Goal: Task Accomplishment & Management: Manage account settings

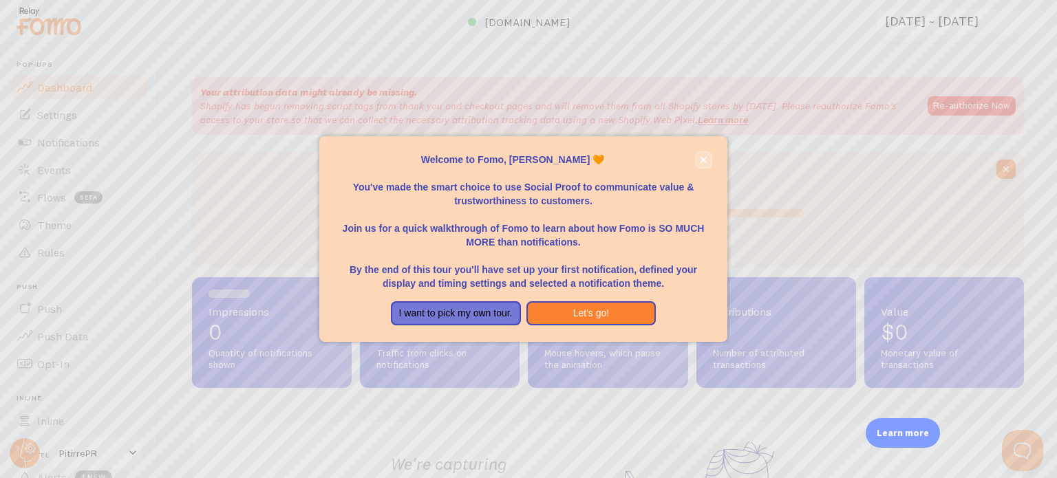
click at [708, 162] on button "close," at bounding box center [704, 160] width 14 height 14
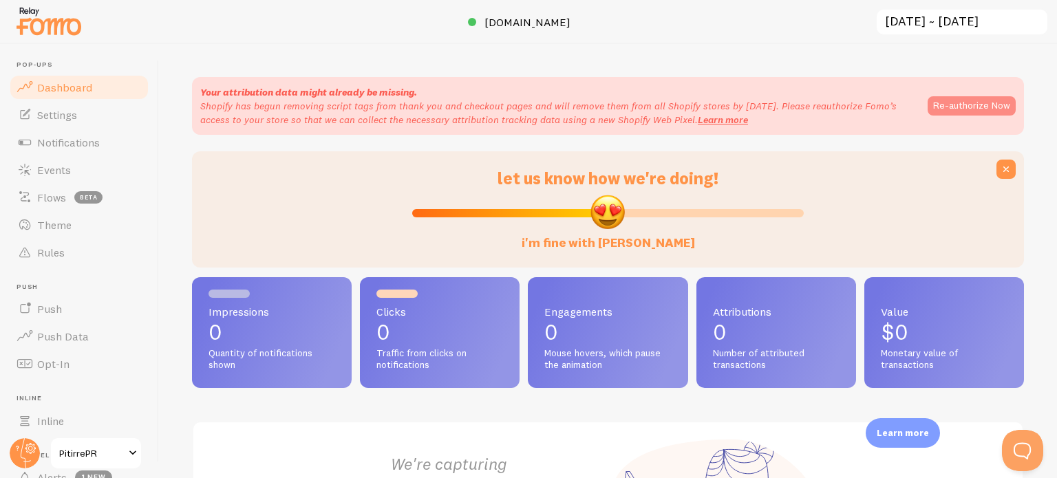
click at [967, 109] on button "Re-authorize Now" at bounding box center [972, 105] width 88 height 19
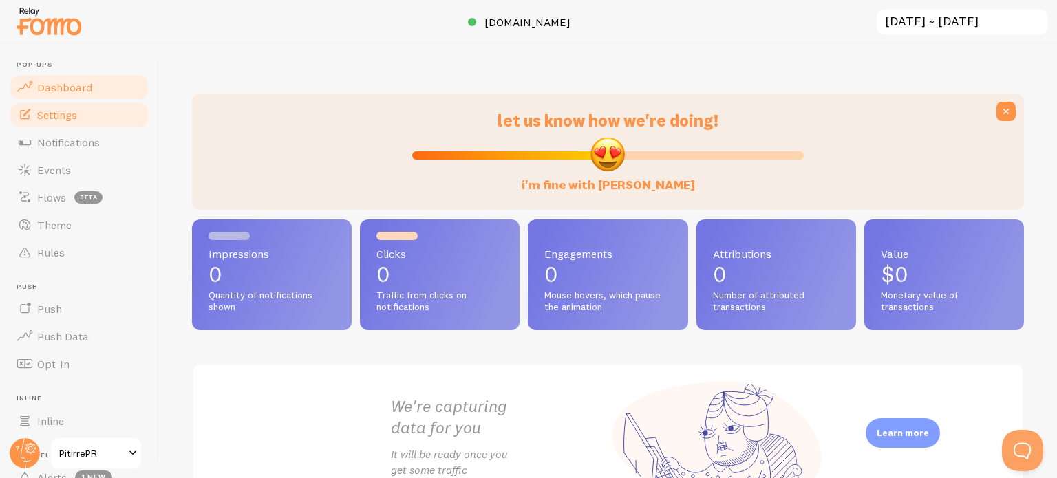
click at [59, 109] on span "Settings" at bounding box center [57, 115] width 40 height 14
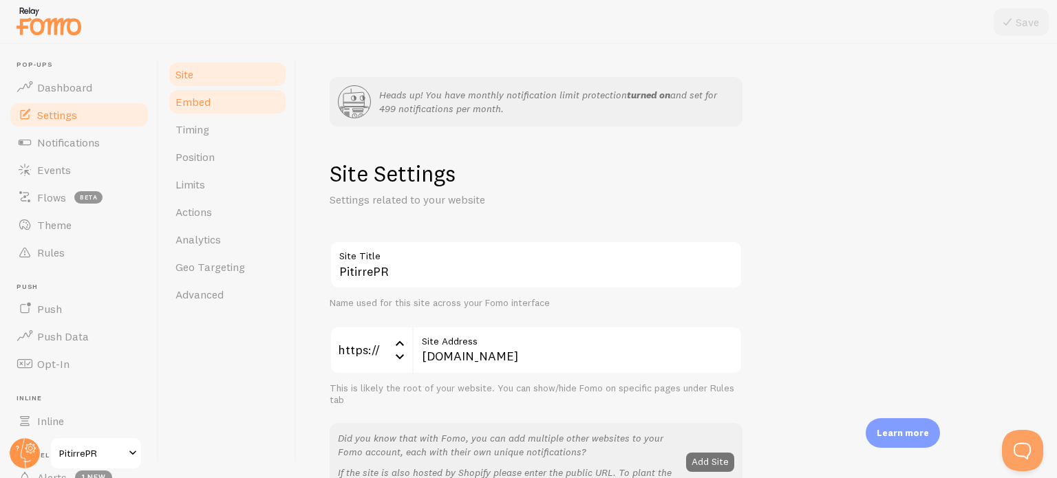
click at [213, 104] on link "Embed" at bounding box center [227, 102] width 120 height 28
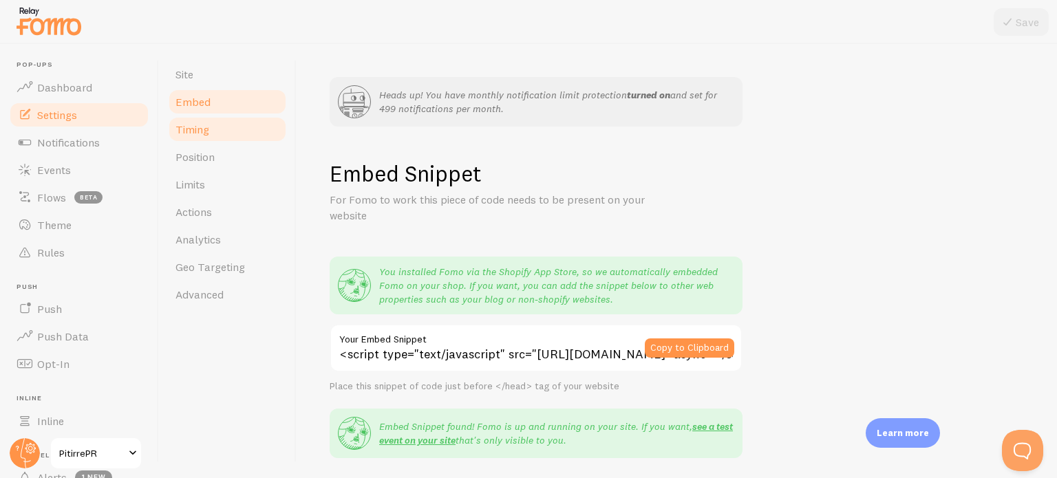
click at [219, 136] on link "Timing" at bounding box center [227, 130] width 120 height 28
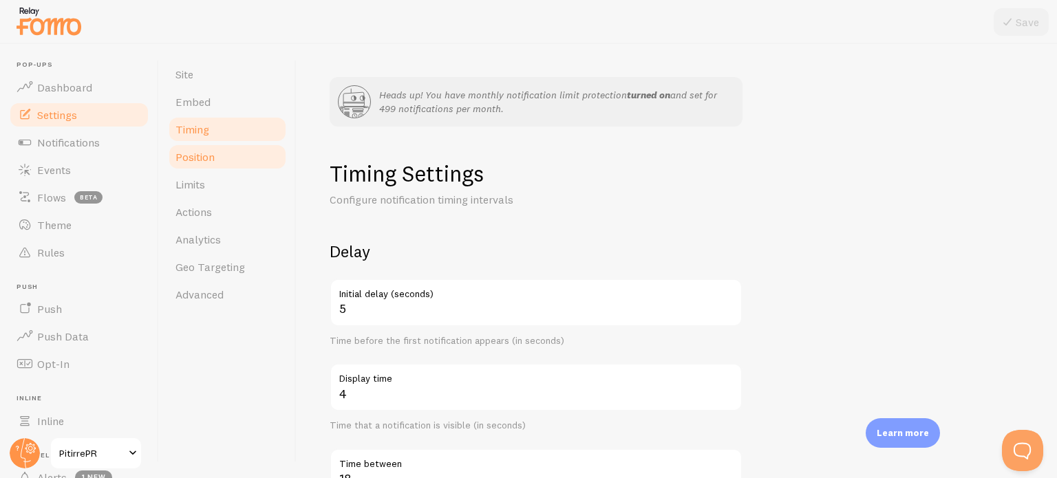
click at [229, 151] on link "Position" at bounding box center [227, 157] width 120 height 28
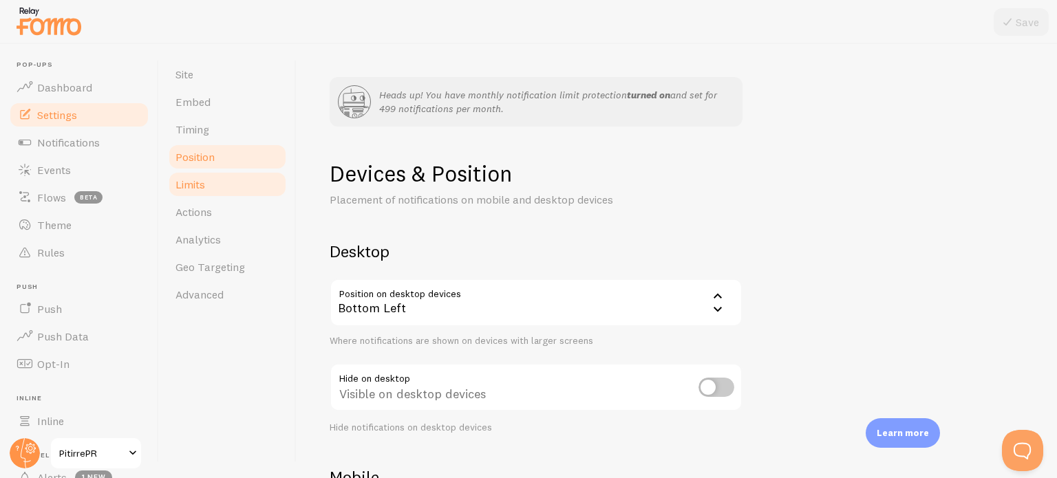
click at [228, 176] on link "Limits" at bounding box center [227, 185] width 120 height 28
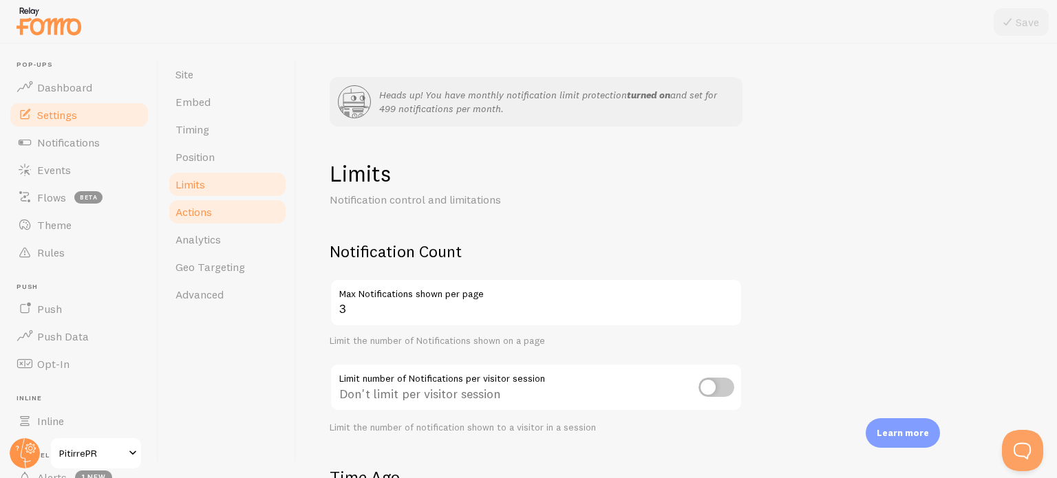
click at [223, 203] on link "Actions" at bounding box center [227, 212] width 120 height 28
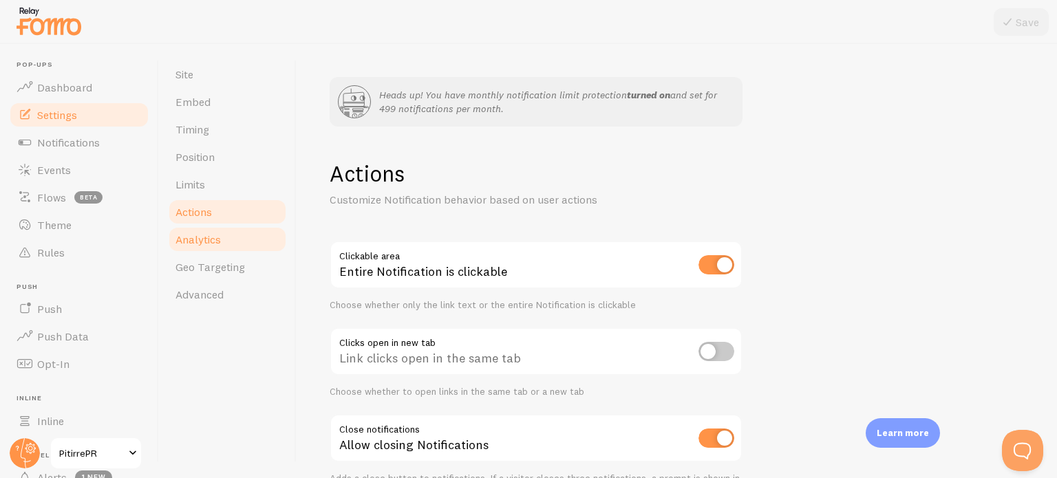
click at [218, 239] on span "Analytics" at bounding box center [198, 240] width 45 height 14
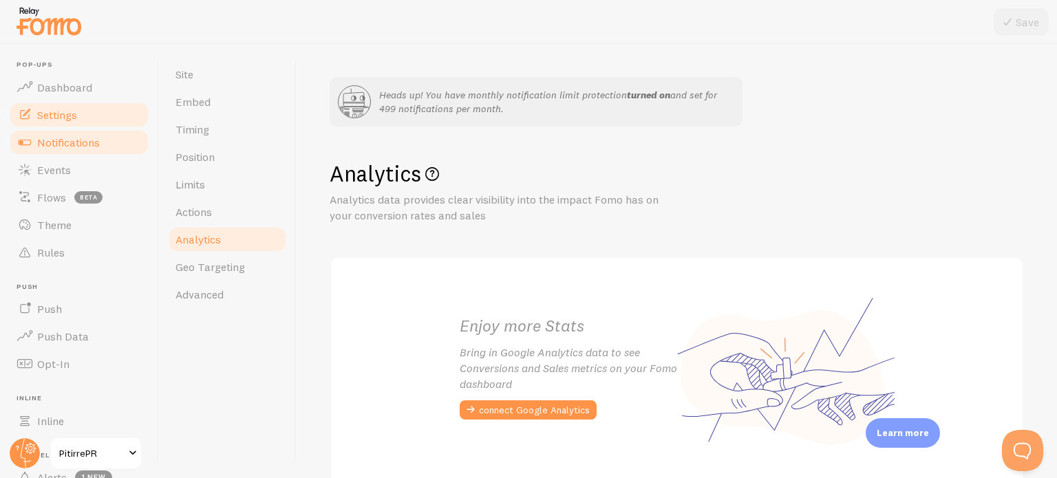
click at [91, 149] on link "Notifications" at bounding box center [79, 143] width 142 height 28
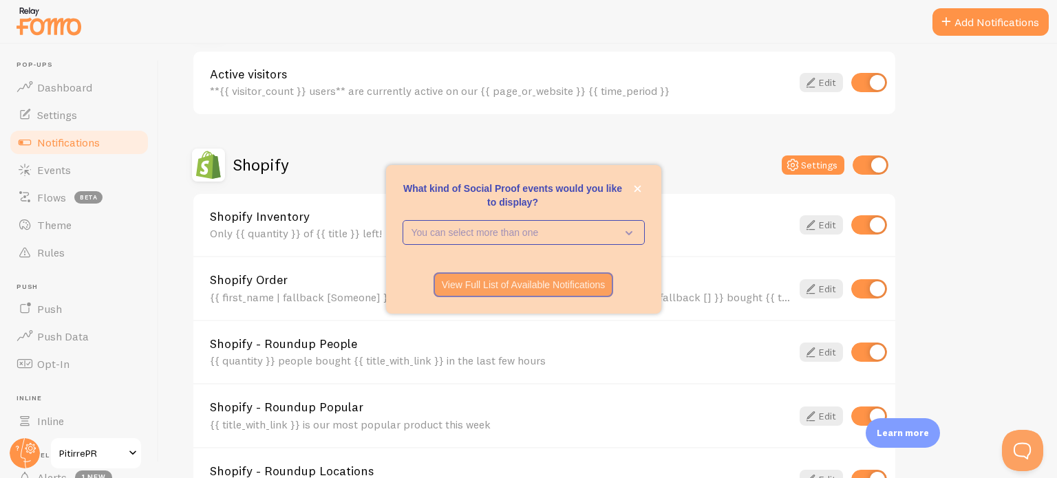
scroll to position [390, 0]
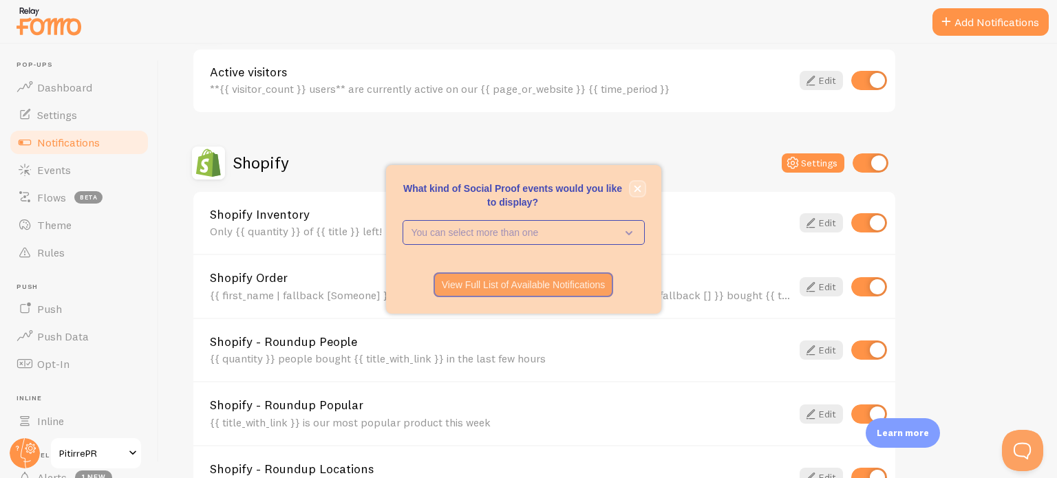
click at [637, 191] on icon "close," at bounding box center [638, 189] width 8 height 8
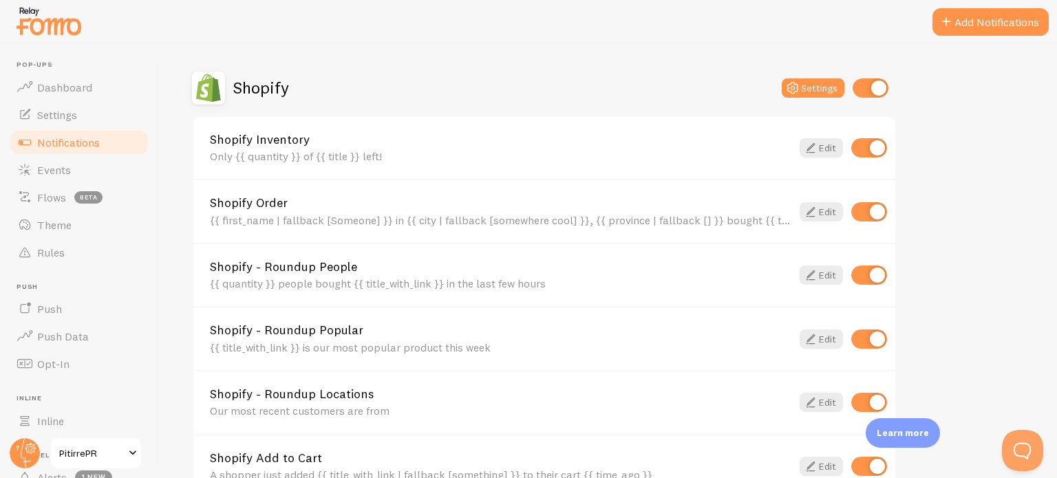
scroll to position [465, 0]
click at [863, 147] on input "checkbox" at bounding box center [870, 147] width 36 height 19
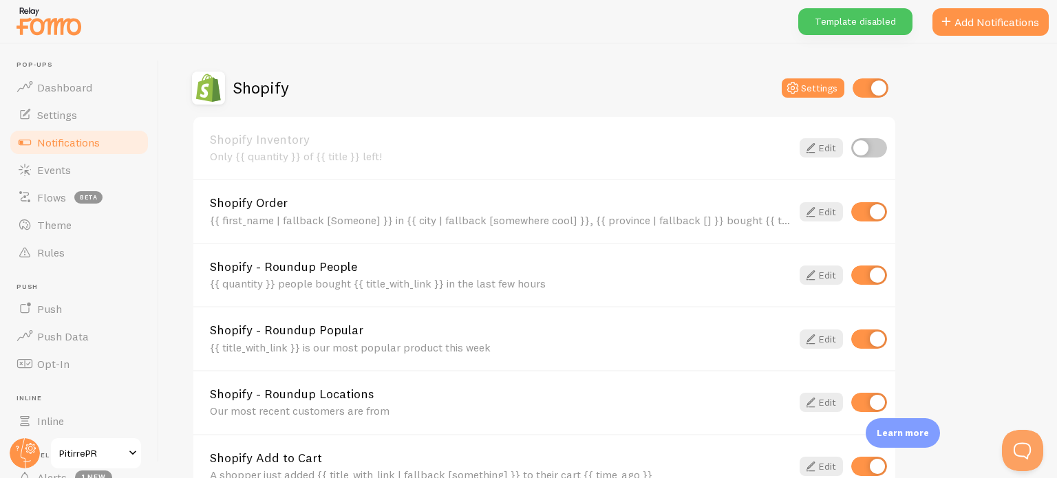
click at [876, 145] on input "checkbox" at bounding box center [870, 147] width 36 height 19
checkbox input "true"
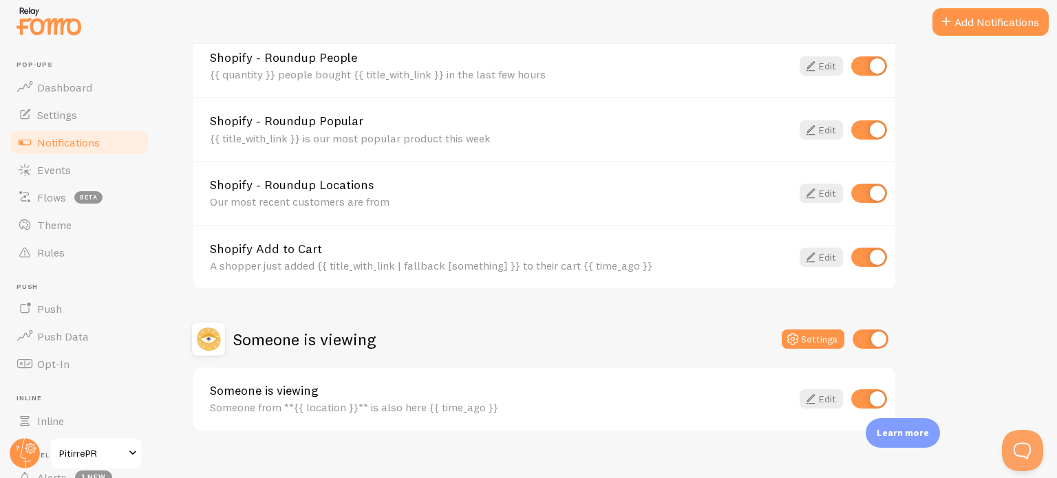
scroll to position [690, 0]
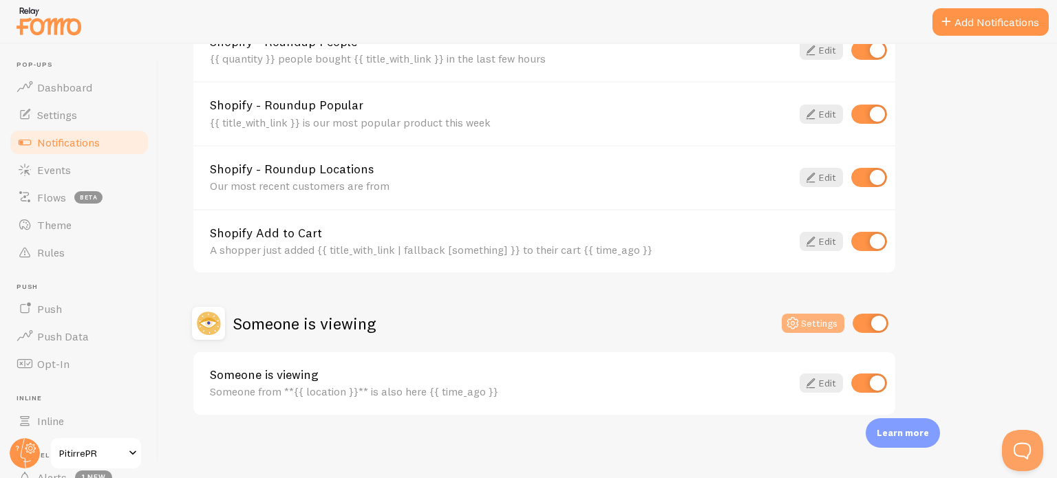
click at [807, 324] on button "Settings" at bounding box center [813, 323] width 63 height 19
click at [76, 76] on link "Dashboard" at bounding box center [79, 88] width 142 height 28
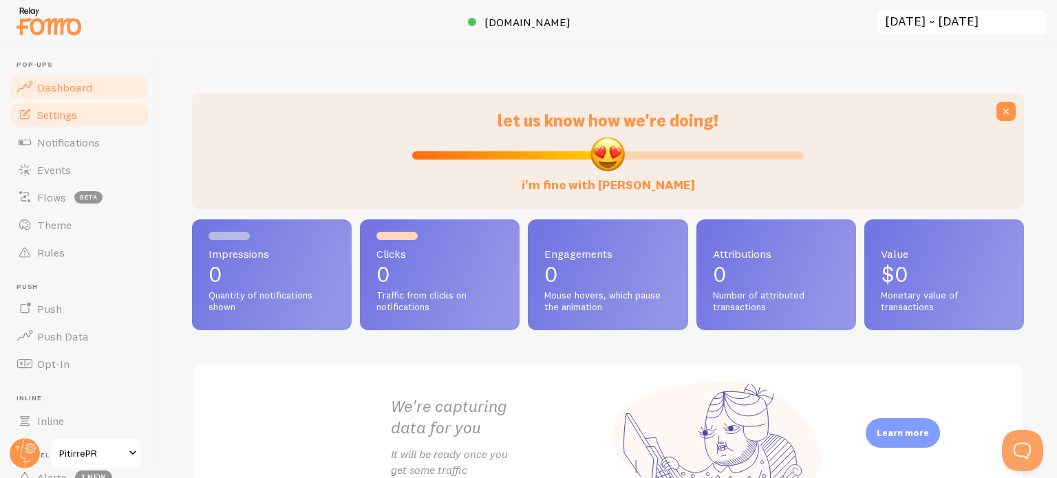
click at [66, 119] on span "Settings" at bounding box center [57, 115] width 40 height 14
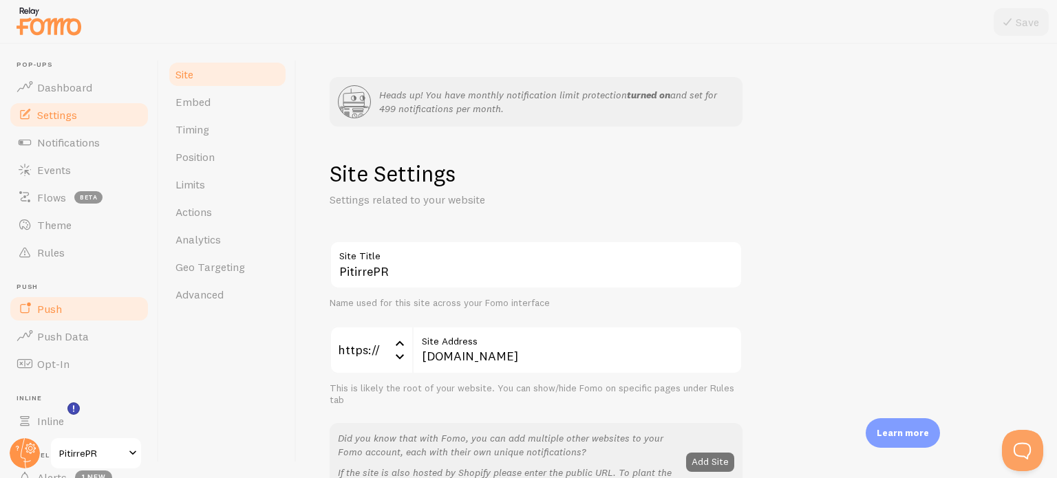
scroll to position [118, 0]
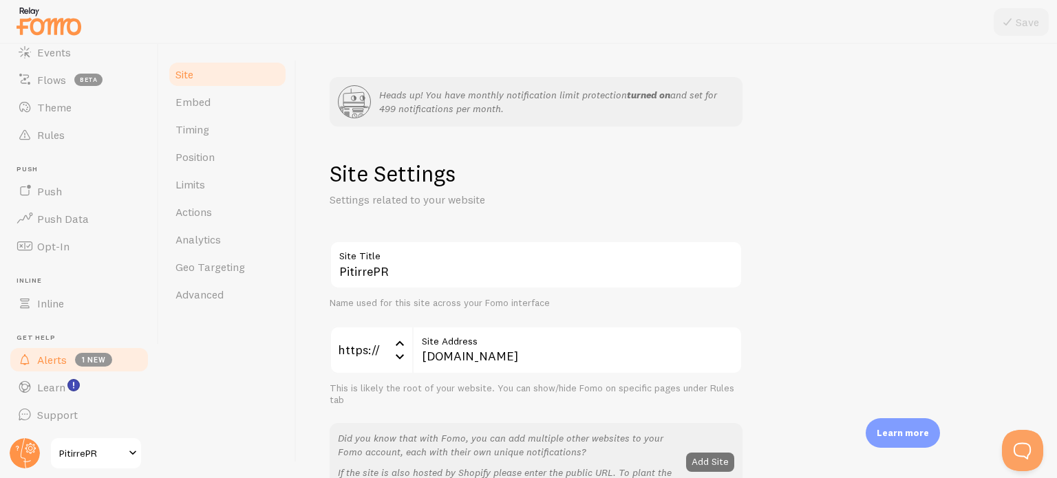
click at [52, 359] on span "Alerts" at bounding box center [52, 360] width 30 height 14
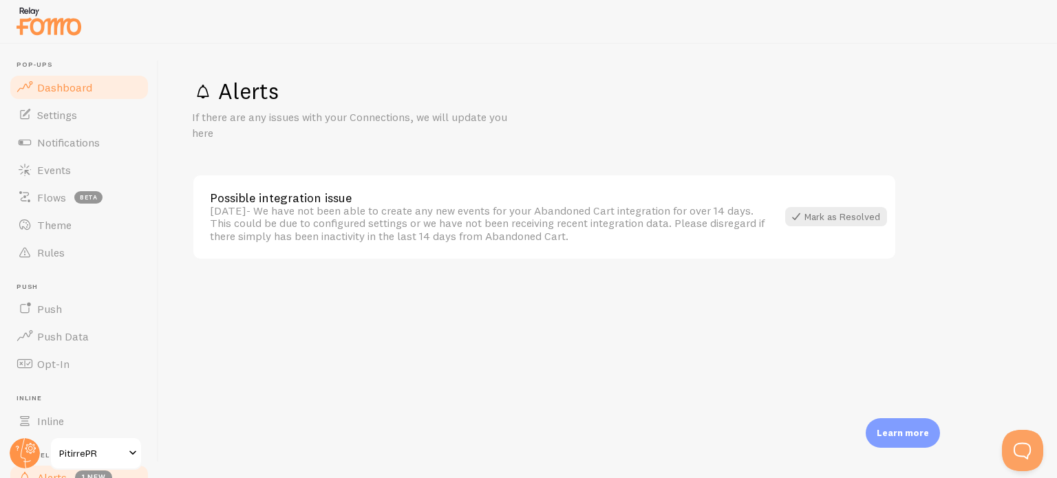
click at [44, 96] on link "Dashboard" at bounding box center [79, 88] width 142 height 28
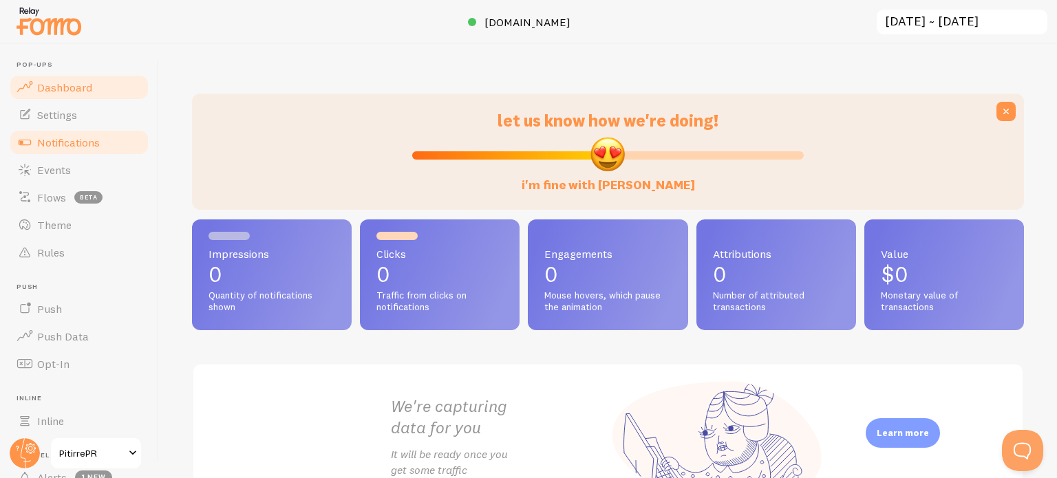
click at [53, 143] on span "Notifications" at bounding box center [68, 143] width 63 height 14
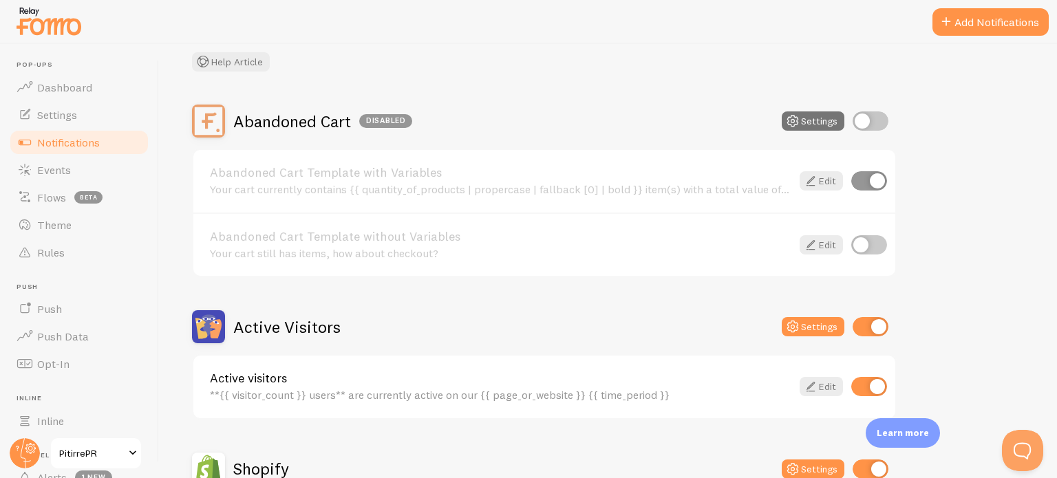
scroll to position [83, 0]
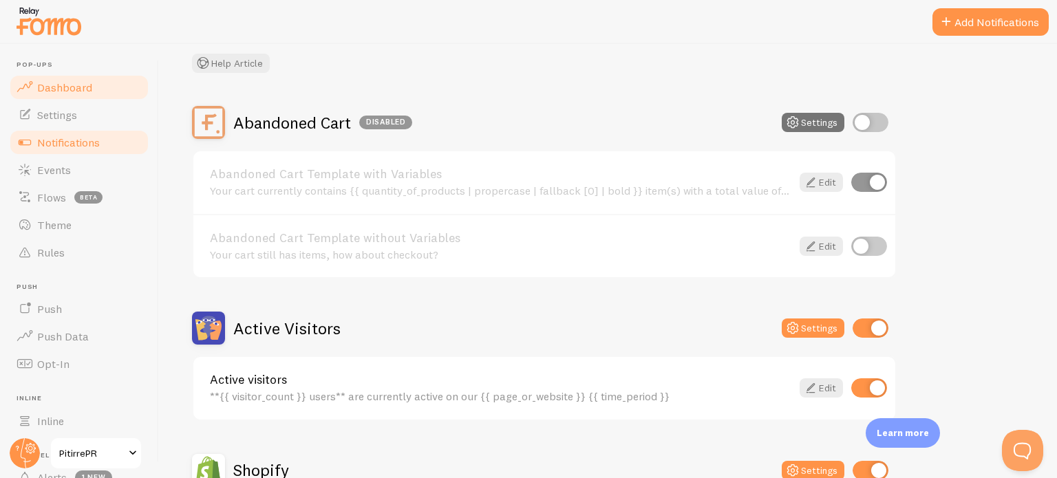
click at [55, 87] on span "Dashboard" at bounding box center [64, 88] width 55 height 14
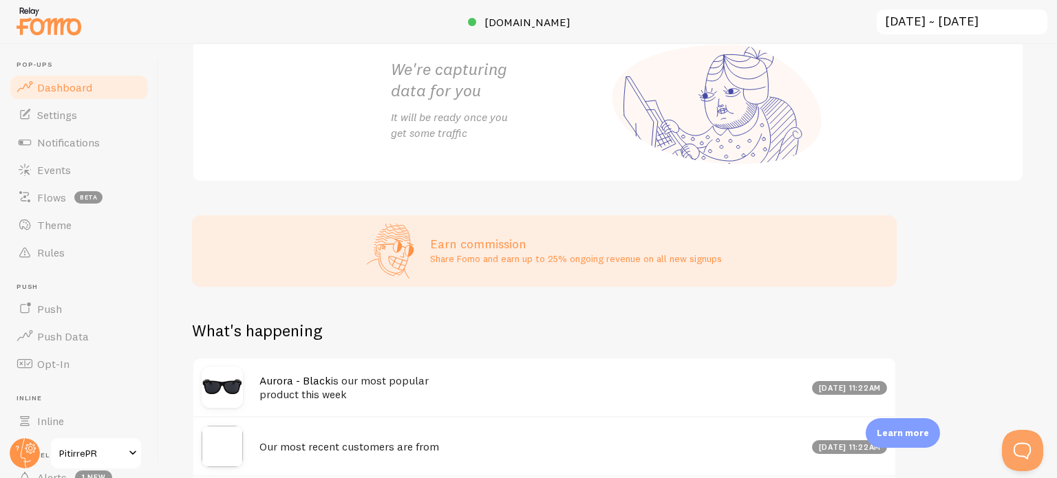
scroll to position [500, 0]
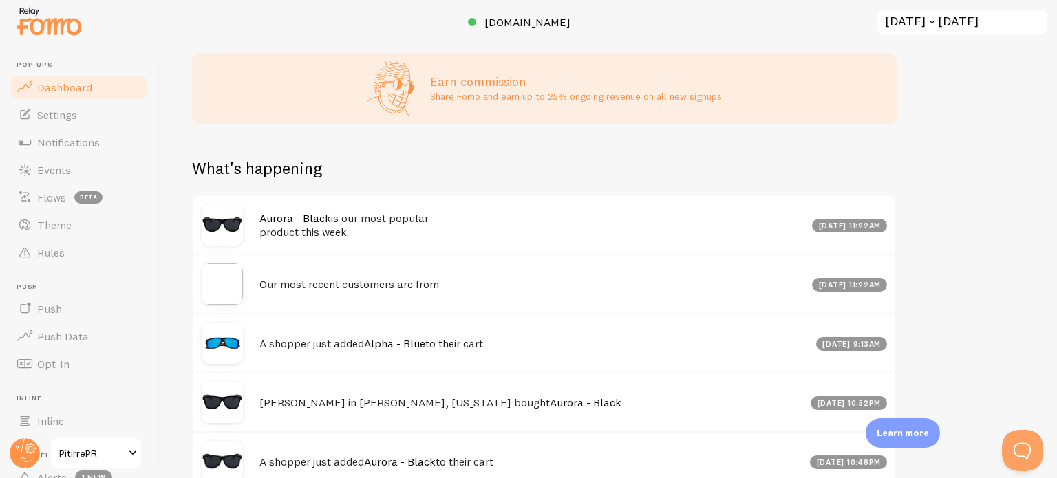
click at [468, 222] on h4 "Aurora - Black is our most popular product this week" at bounding box center [532, 225] width 545 height 28
click at [61, 310] on link "Push" at bounding box center [79, 309] width 142 height 28
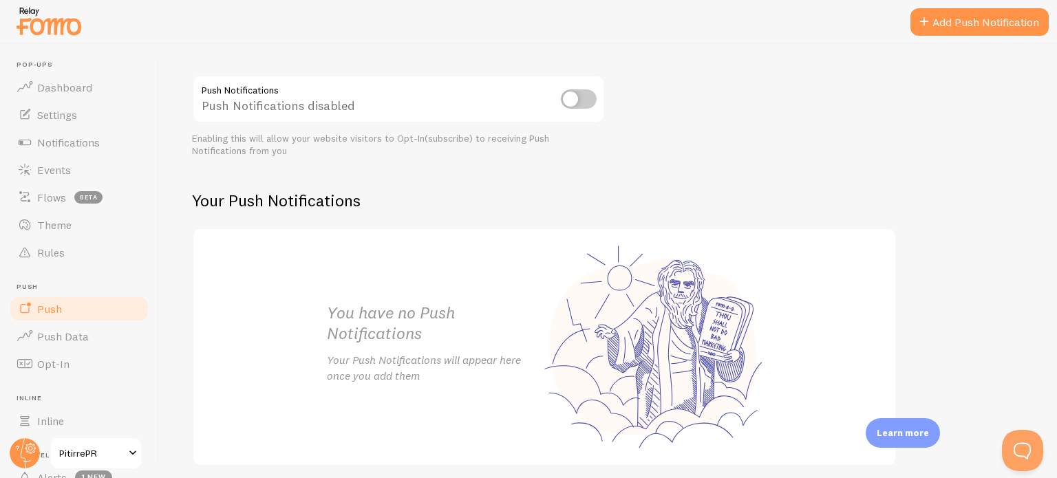
scroll to position [198, 0]
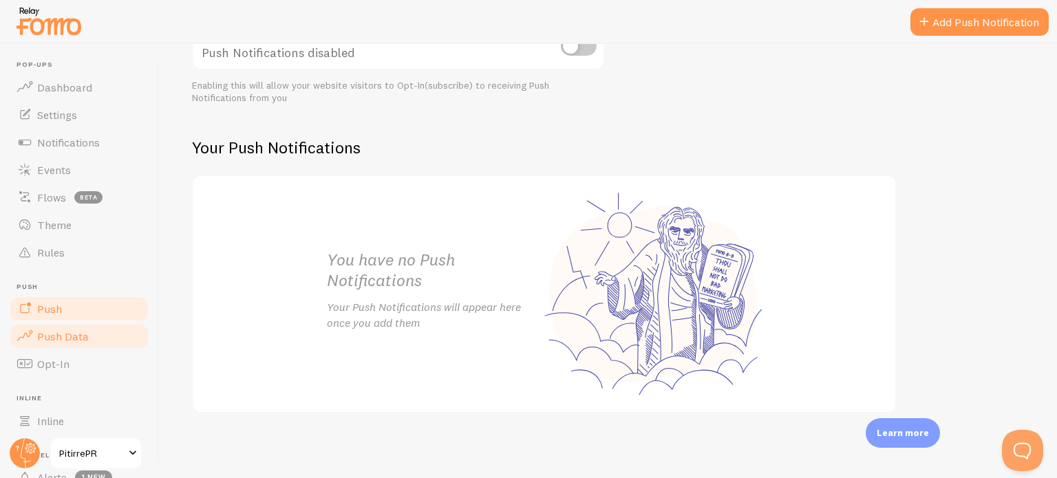
click at [87, 339] on link "Push Data" at bounding box center [79, 337] width 142 height 28
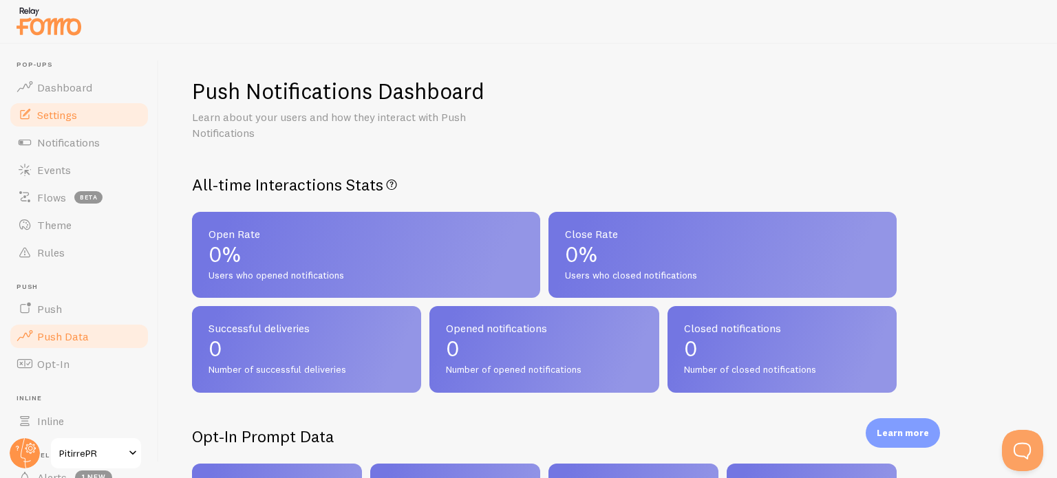
click at [55, 106] on link "Settings" at bounding box center [79, 115] width 142 height 28
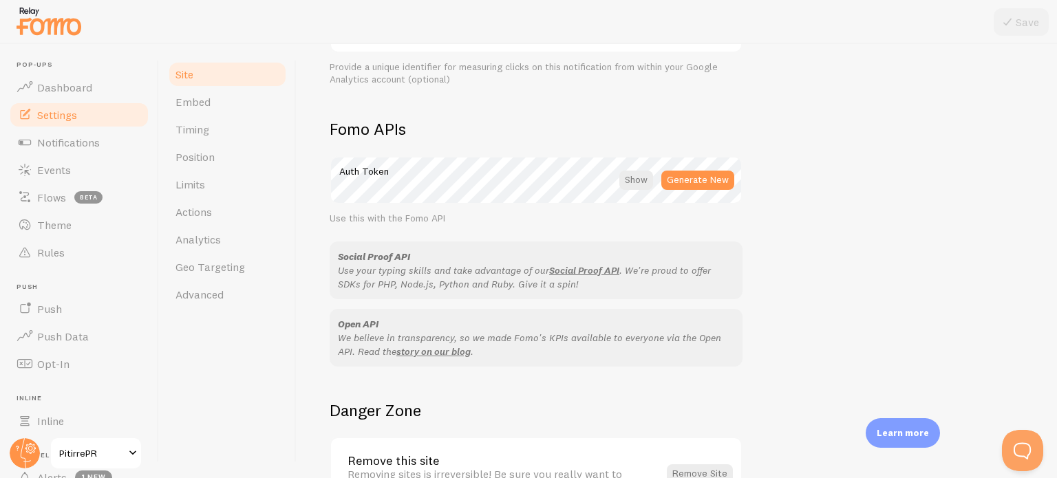
scroll to position [806, 0]
click at [182, 98] on span "Embed" at bounding box center [193, 102] width 35 height 14
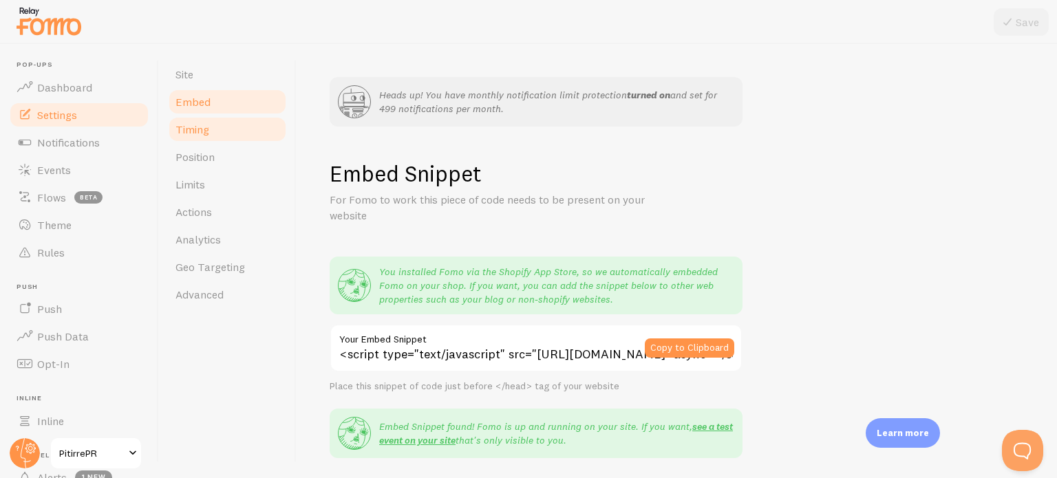
click at [190, 132] on span "Timing" at bounding box center [193, 130] width 34 height 14
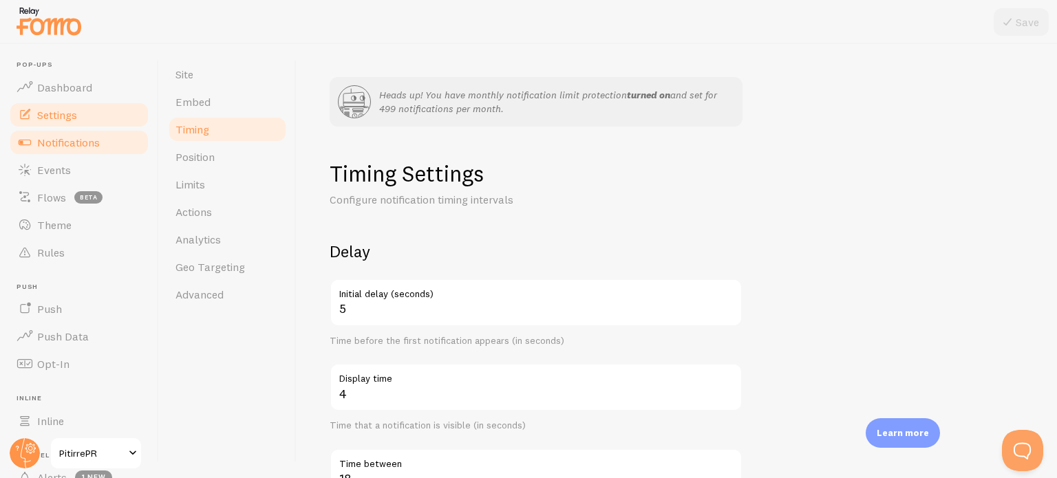
click at [74, 138] on span "Notifications" at bounding box center [68, 143] width 63 height 14
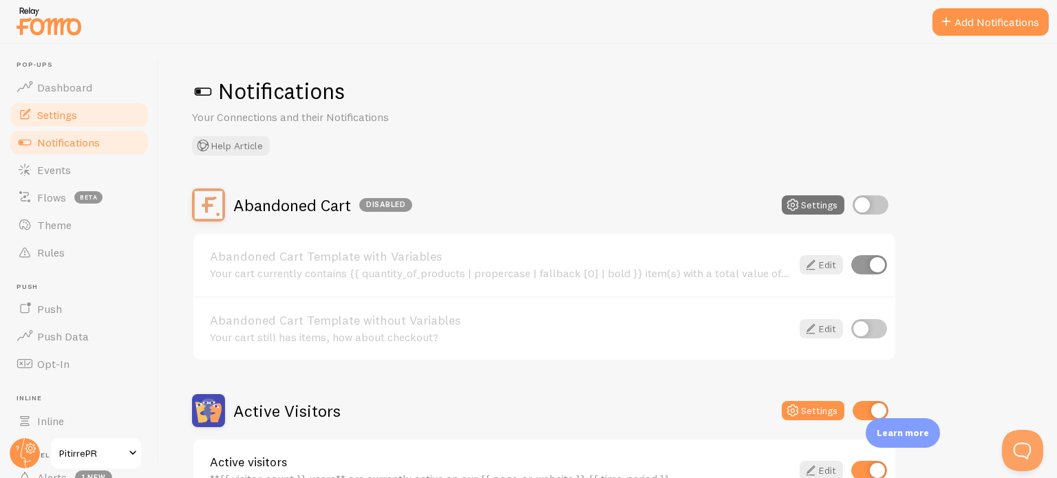
click at [47, 116] on span "Settings" at bounding box center [57, 115] width 40 height 14
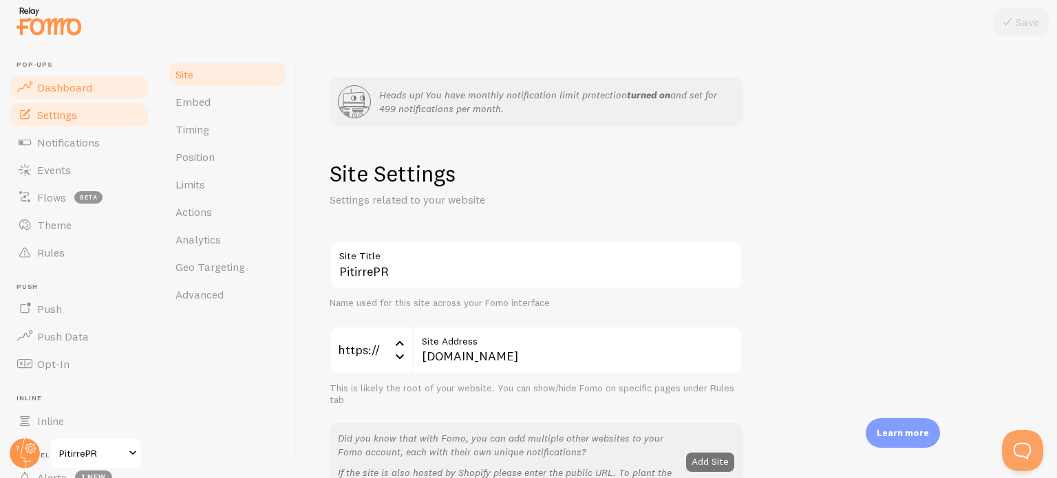
click at [65, 93] on span "Dashboard" at bounding box center [64, 88] width 55 height 14
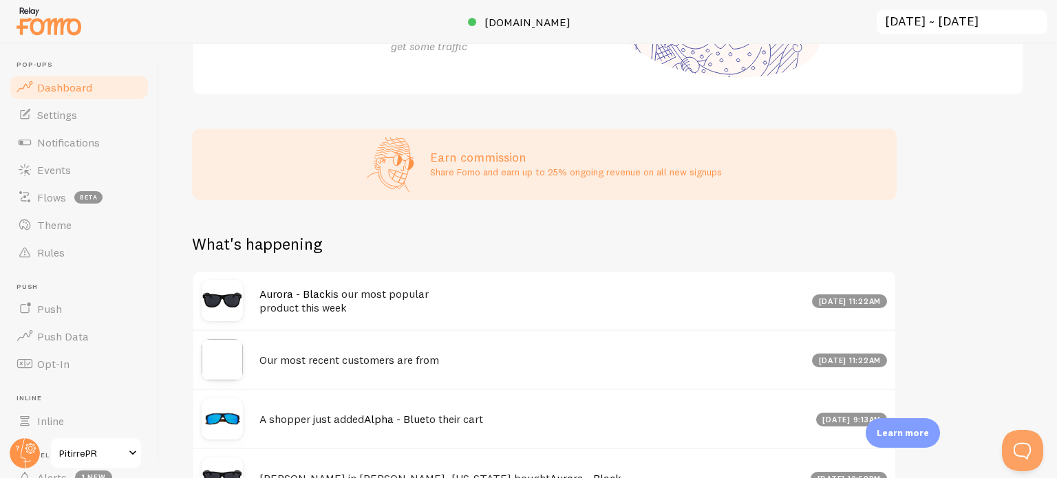
scroll to position [428, 0]
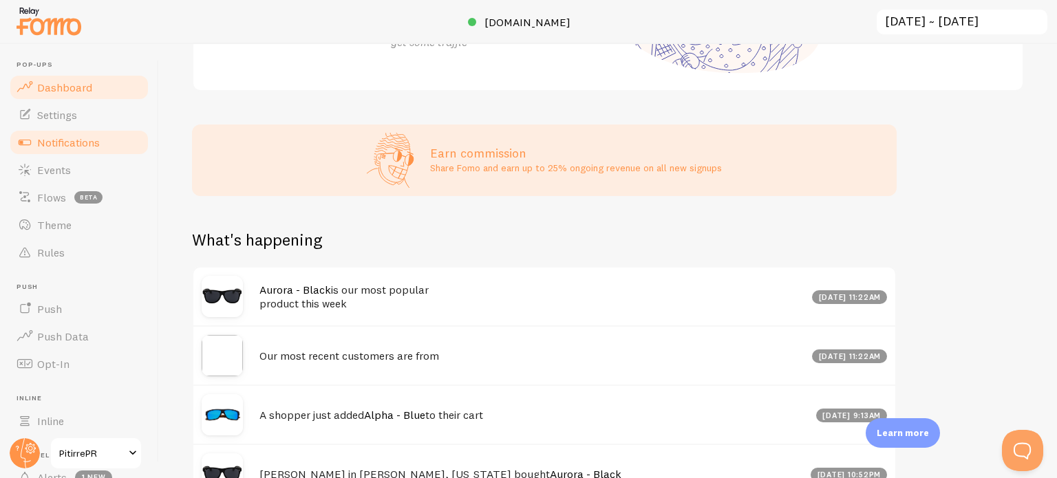
click at [54, 134] on link "Notifications" at bounding box center [79, 143] width 142 height 28
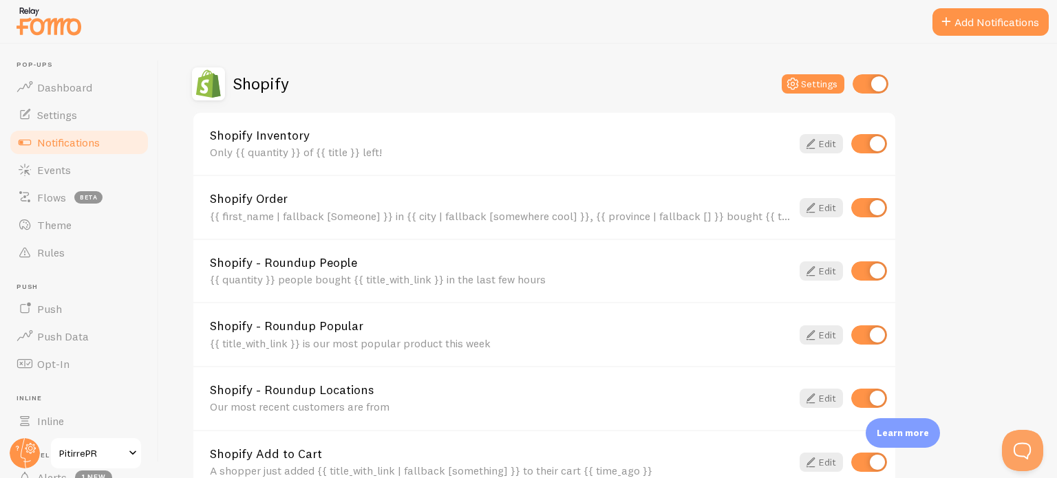
scroll to position [468, 0]
click at [819, 204] on icon at bounding box center [811, 209] width 17 height 17
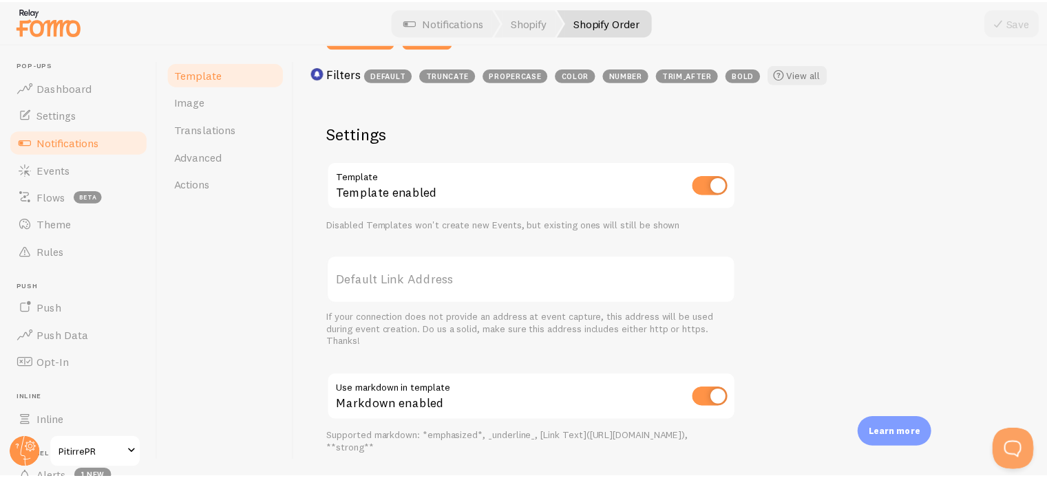
scroll to position [423, 0]
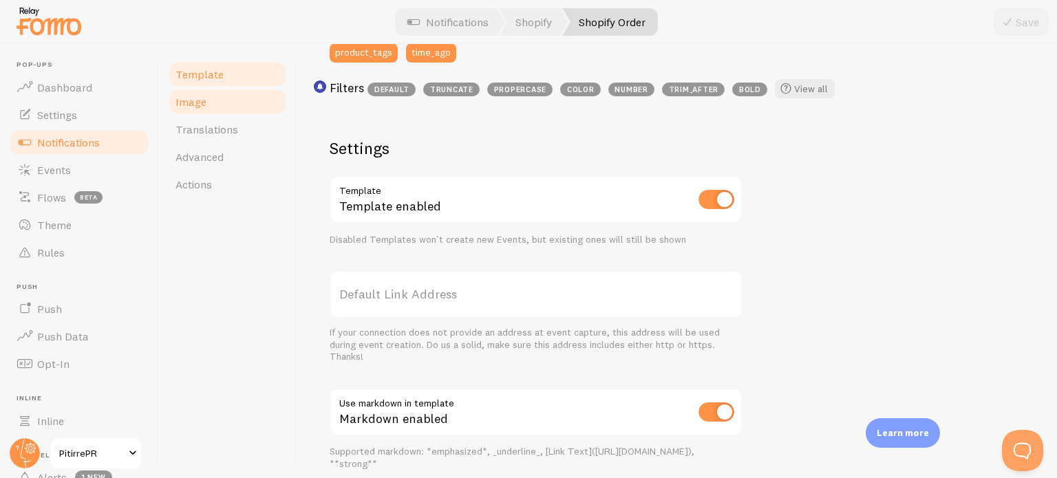
click at [191, 105] on span "Image" at bounding box center [191, 102] width 31 height 14
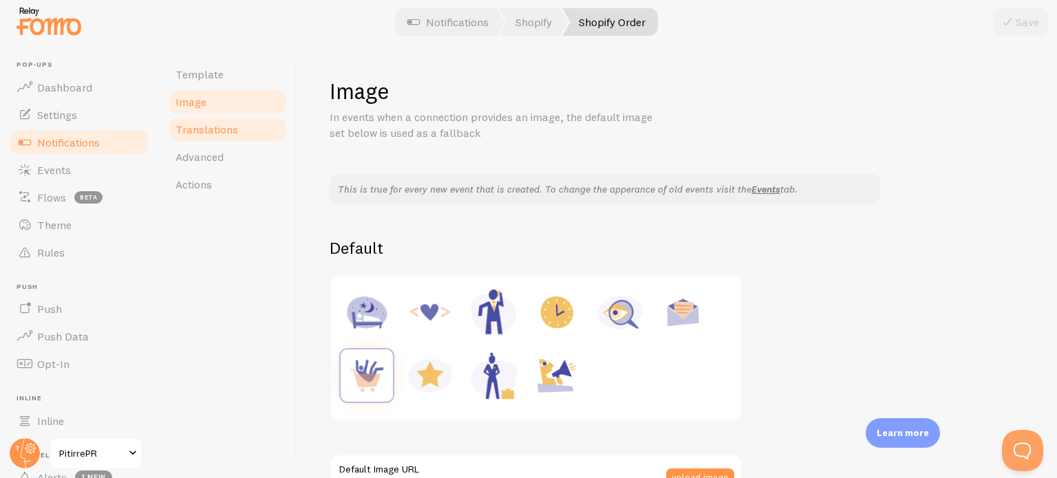
click at [200, 139] on link "Translations" at bounding box center [227, 130] width 120 height 28
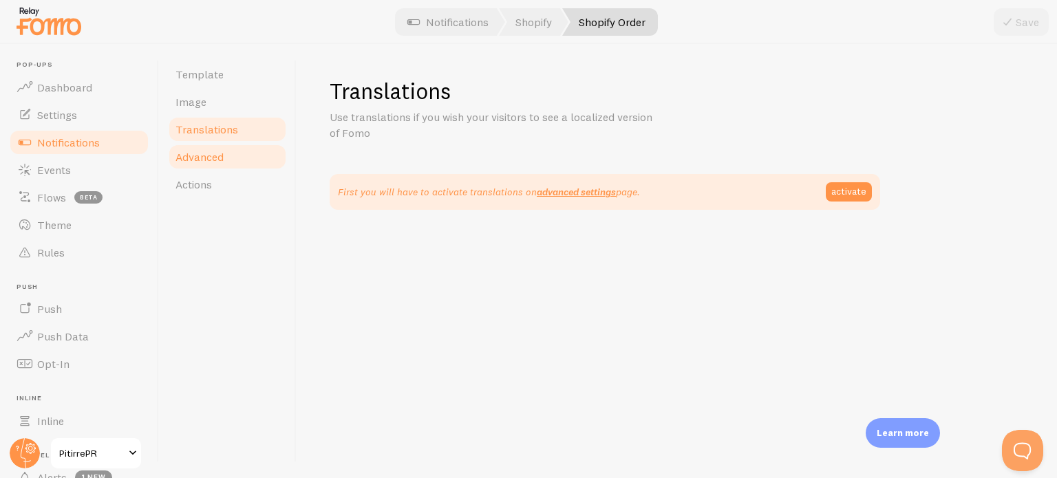
click at [204, 156] on span "Advanced" at bounding box center [200, 157] width 48 height 14
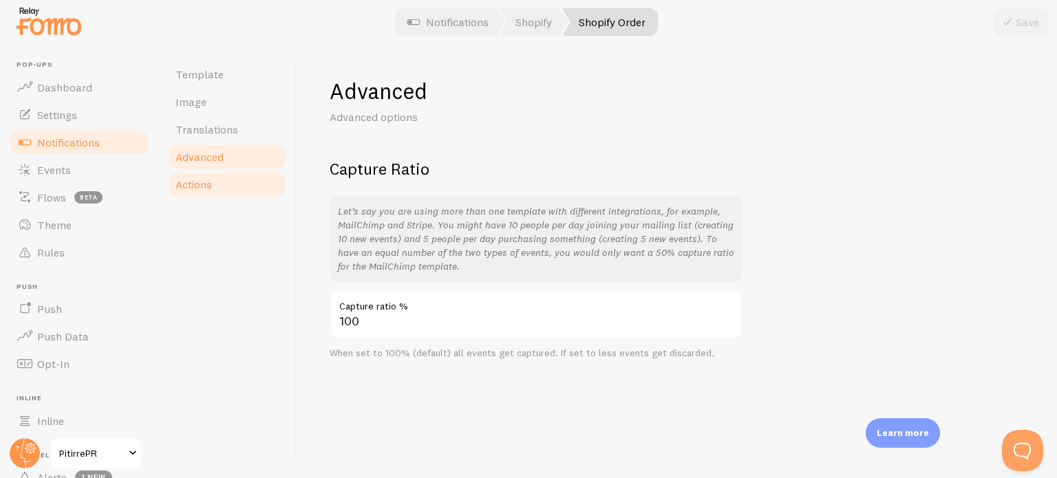
click at [204, 189] on span "Actions" at bounding box center [194, 185] width 36 height 14
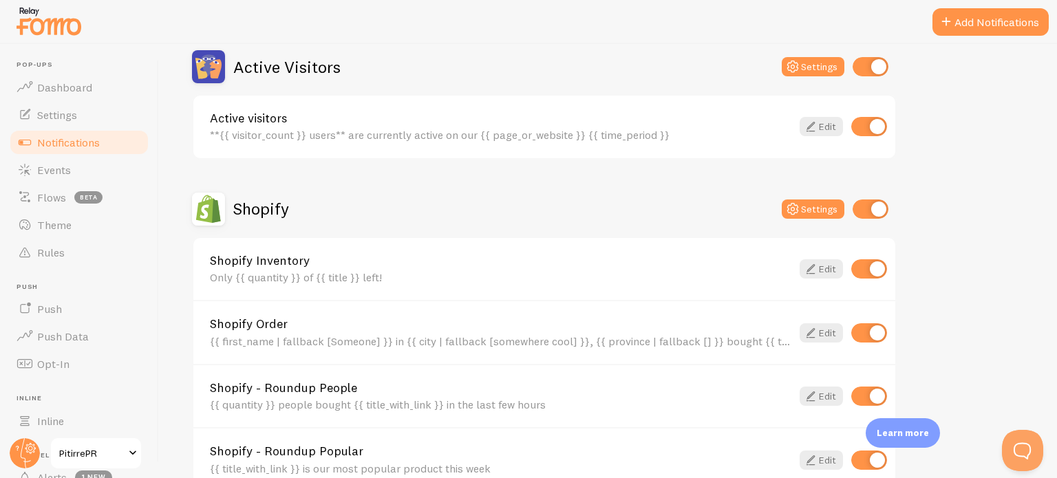
scroll to position [346, 0]
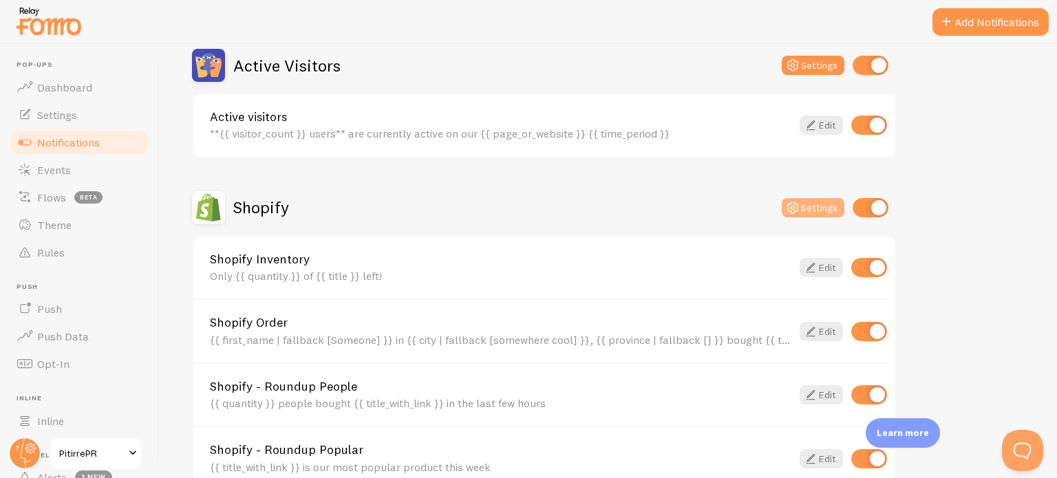
click at [817, 205] on button "Settings" at bounding box center [813, 207] width 63 height 19
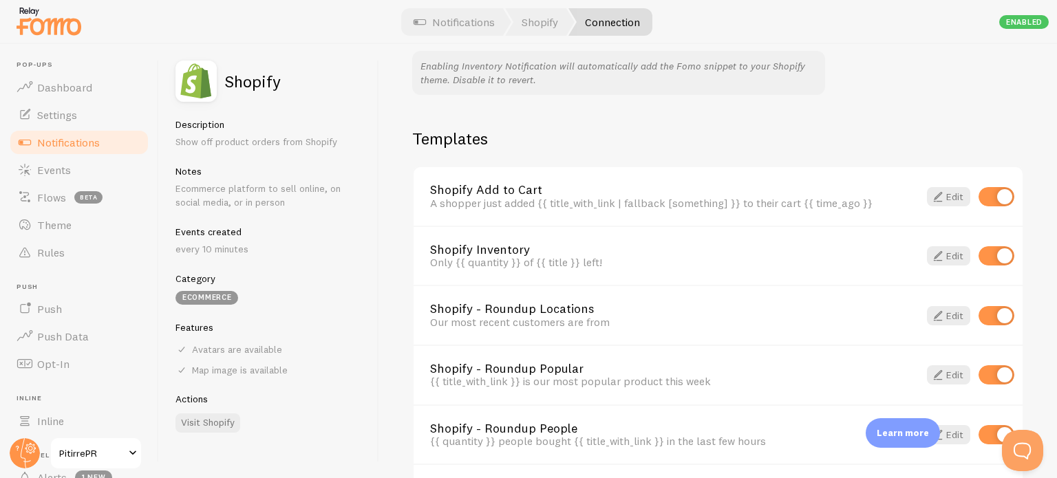
scroll to position [1024, 0]
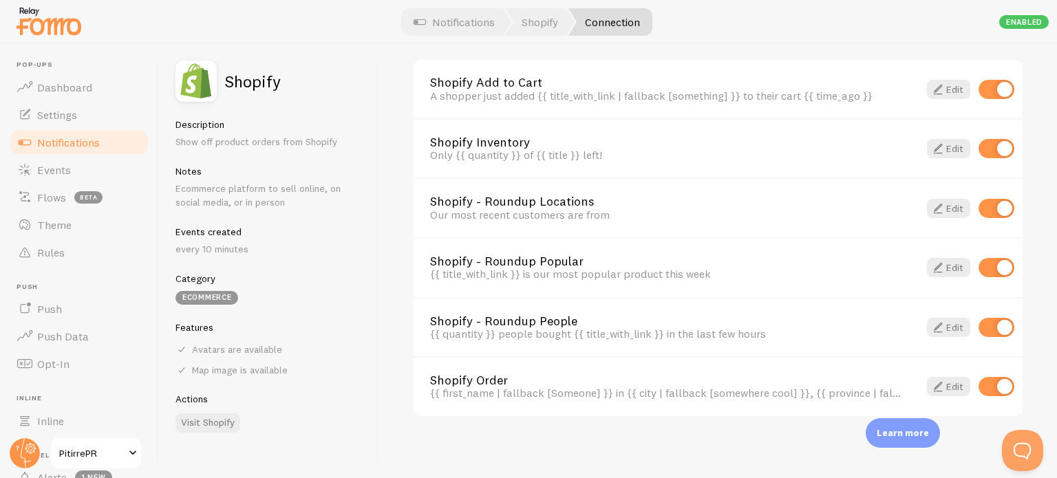
click at [212, 255] on p "every 10 minutes" at bounding box center [269, 249] width 187 height 14
click at [214, 238] on div "Events created every 10 minutes" at bounding box center [269, 241] width 187 height 30
click at [946, 387] on link "Edit" at bounding box center [948, 386] width 43 height 19
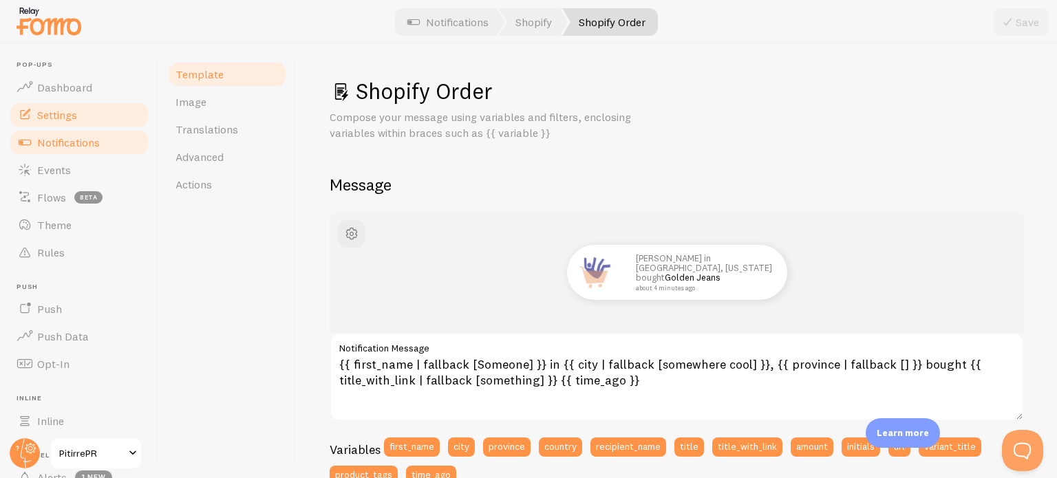
click at [54, 114] on span "Settings" at bounding box center [57, 115] width 40 height 14
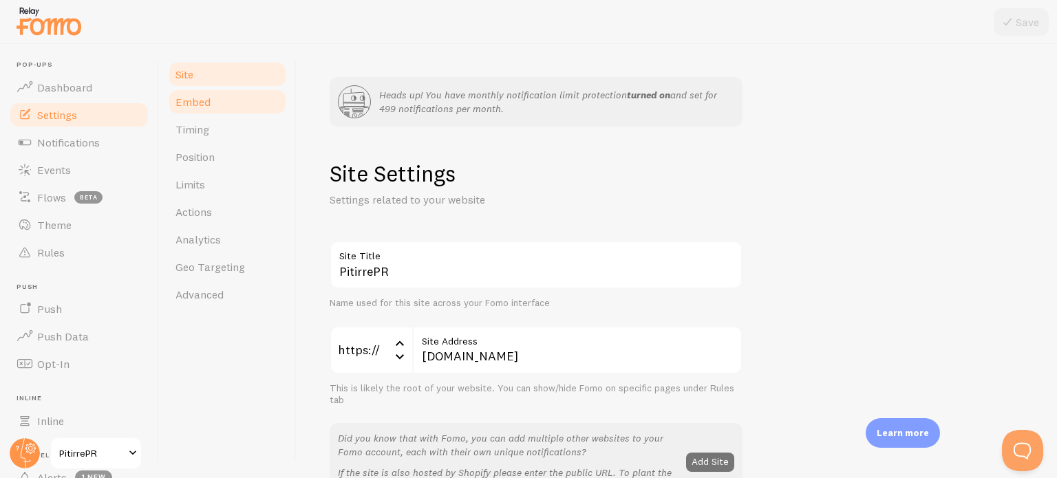
click at [200, 101] on span "Embed" at bounding box center [193, 102] width 35 height 14
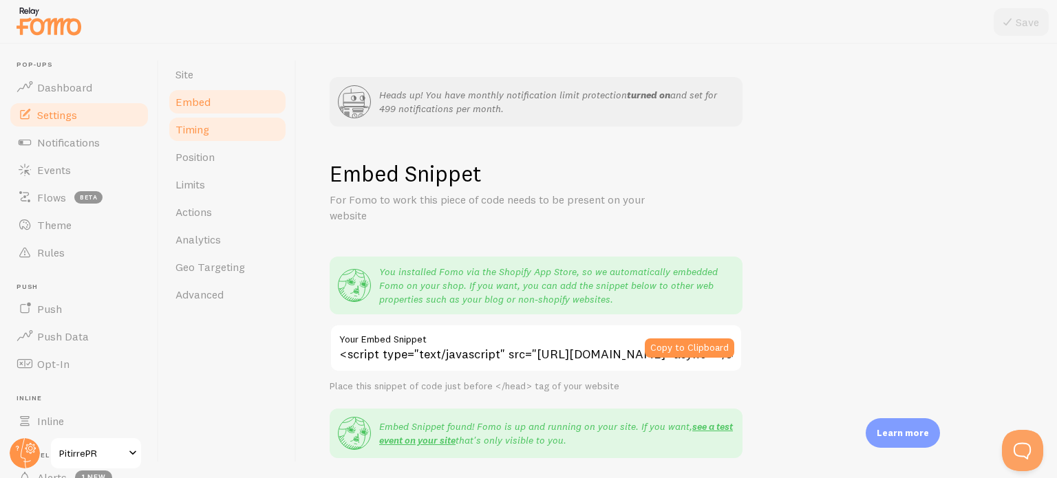
click at [193, 134] on span "Timing" at bounding box center [193, 130] width 34 height 14
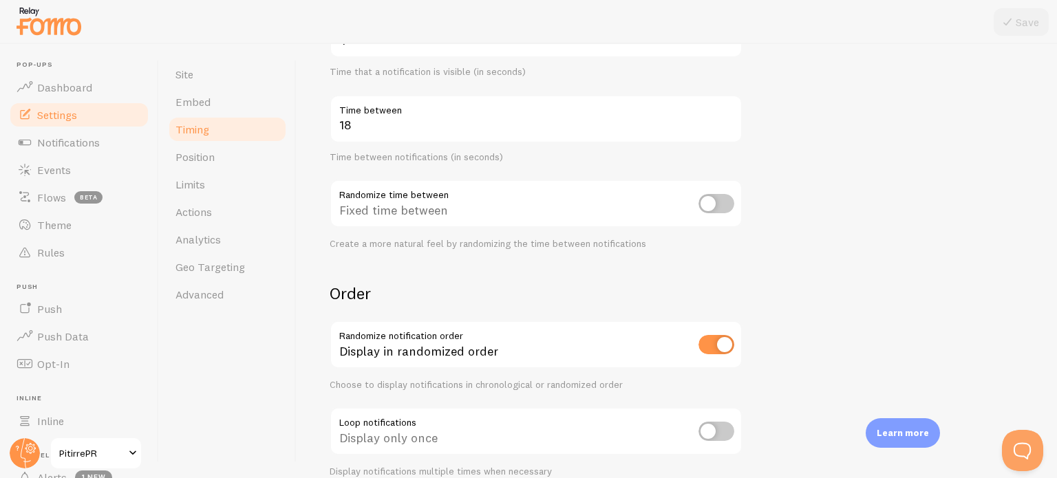
scroll to position [417, 0]
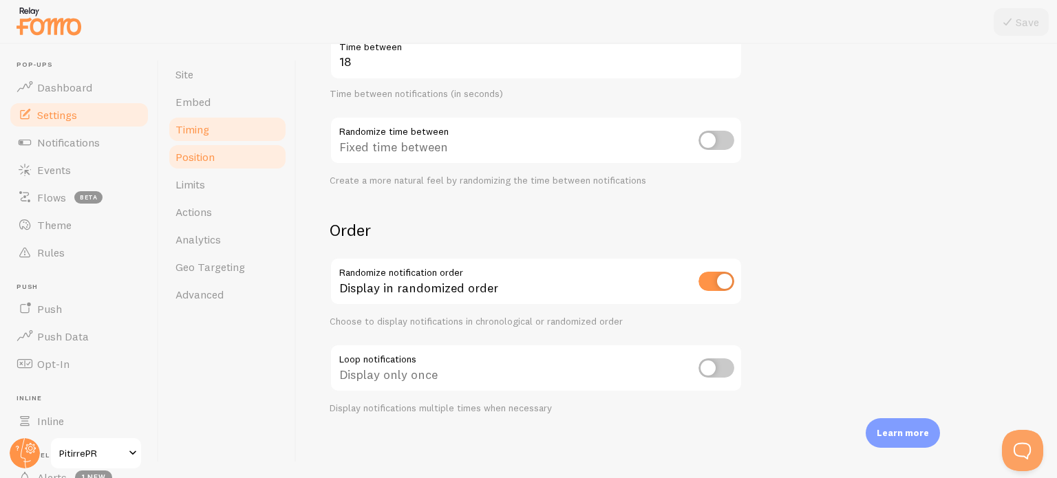
click at [193, 156] on span "Position" at bounding box center [195, 157] width 39 height 14
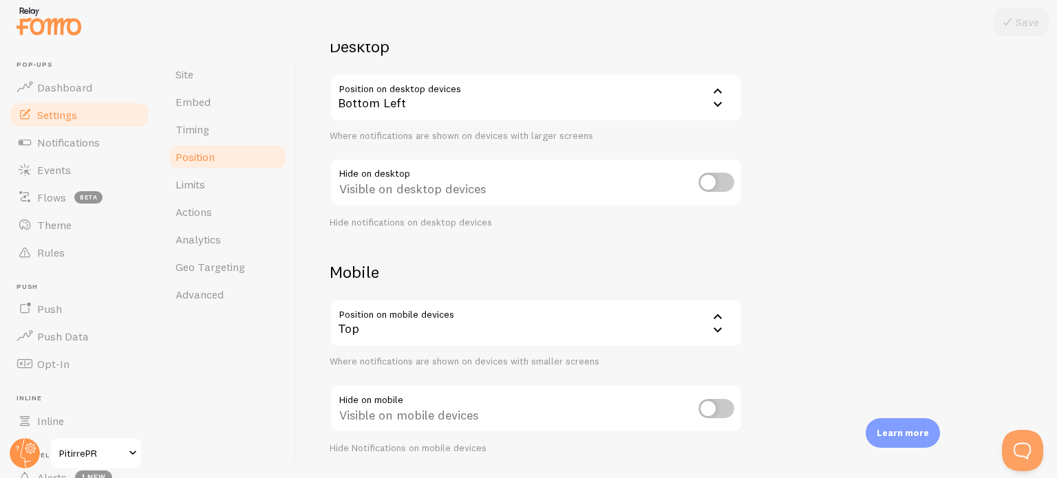
scroll to position [246, 0]
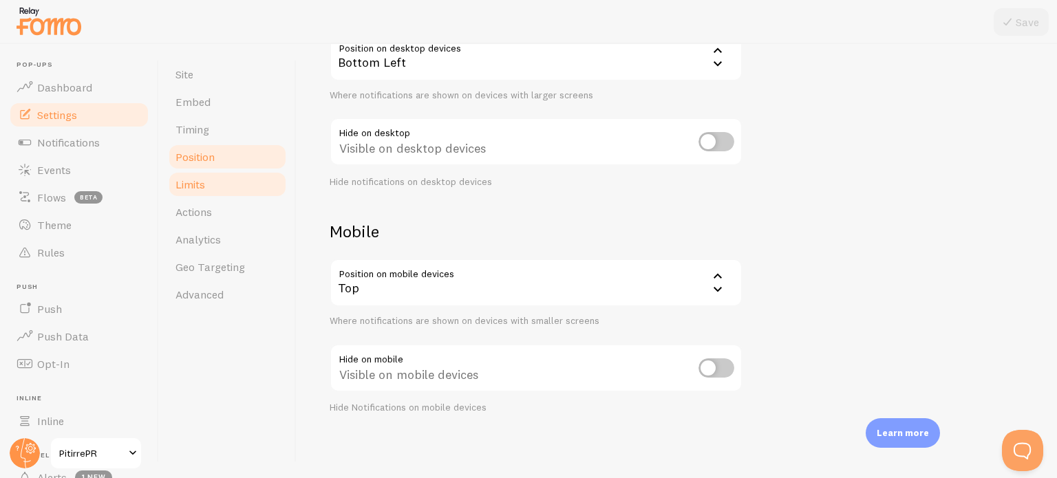
click at [203, 184] on span "Limits" at bounding box center [191, 185] width 30 height 14
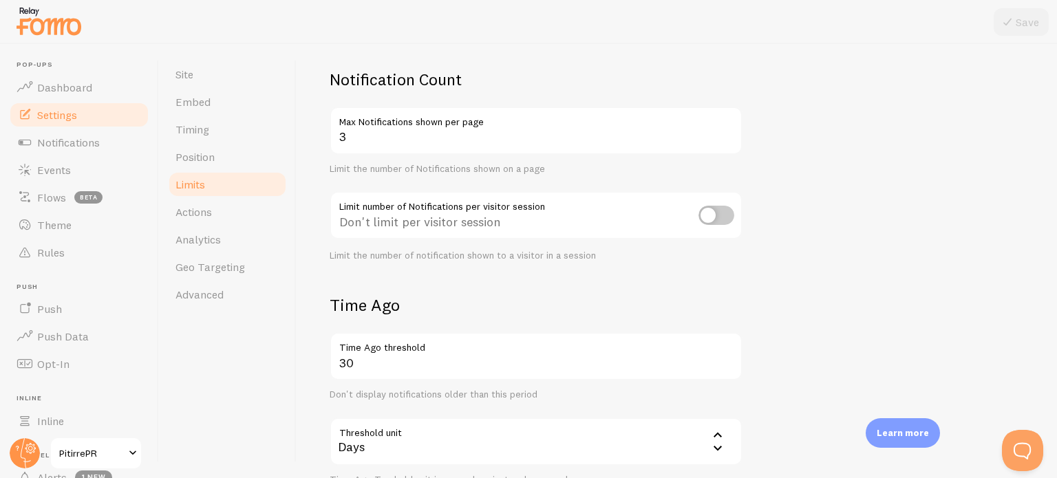
scroll to position [181, 0]
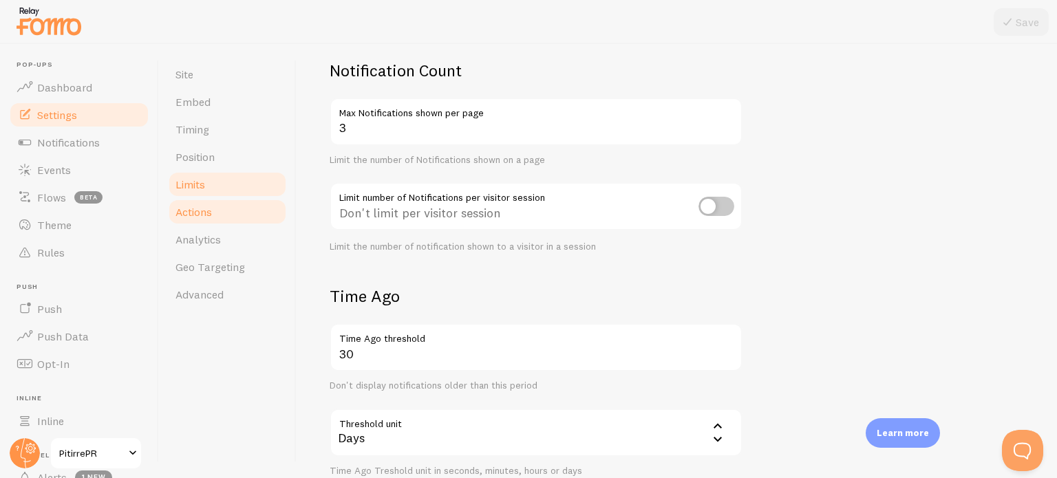
click at [205, 221] on link "Actions" at bounding box center [227, 212] width 120 height 28
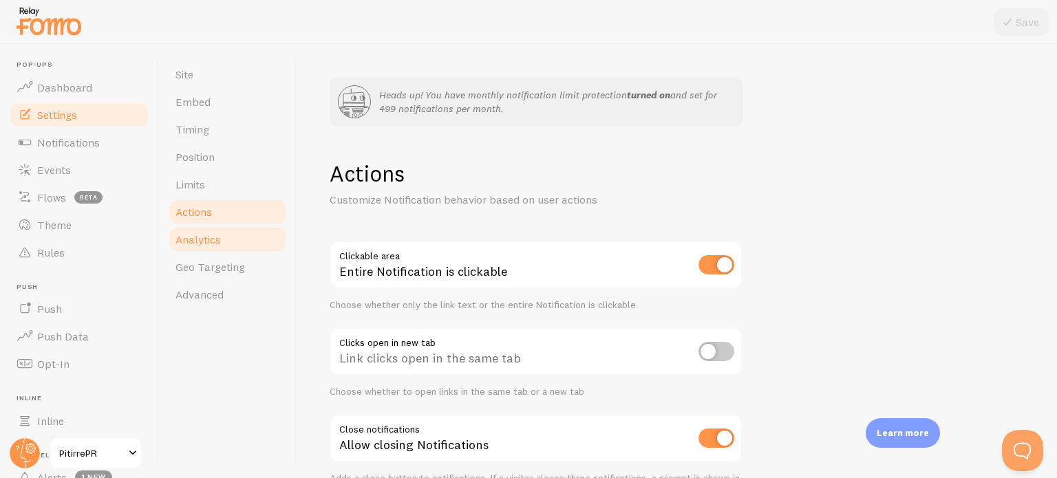
click at [189, 238] on span "Analytics" at bounding box center [198, 240] width 45 height 14
